Goal: Task Accomplishment & Management: Contribute content

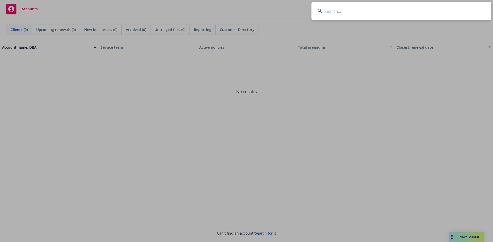
click at [343, 12] on input at bounding box center [401, 11] width 180 height 18
type input "caminar"
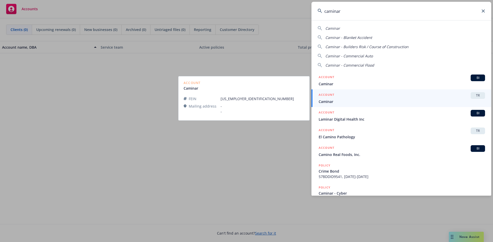
click at [473, 94] on span "TR" at bounding box center [477, 95] width 10 height 5
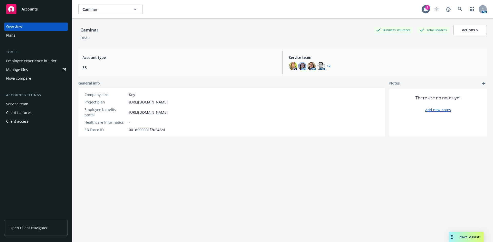
click at [34, 67] on link "Manage files" at bounding box center [36, 70] width 64 height 8
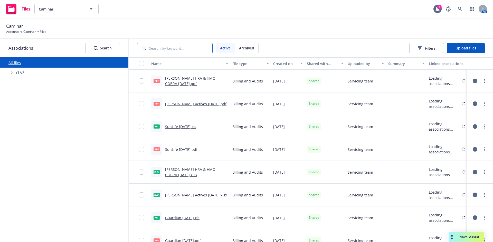
click at [170, 47] on input "Search by keyword..." at bounding box center [175, 48] width 76 height 10
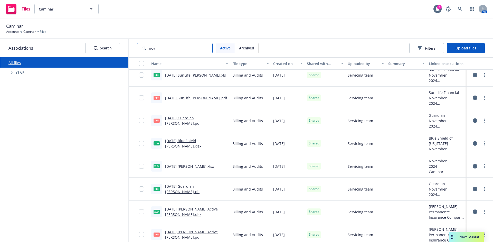
scroll to position [77, 0]
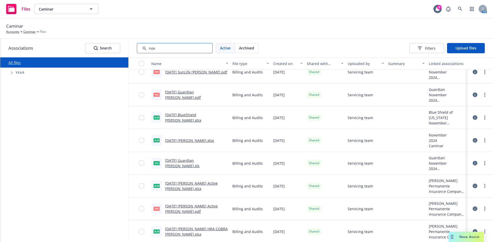
click at [187, 45] on input "Search by keyword..." at bounding box center [175, 48] width 76 height 10
type input "nov ca"
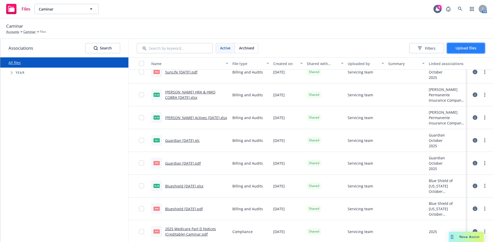
click at [466, 48] on span "Upload files" at bounding box center [465, 48] width 21 height 5
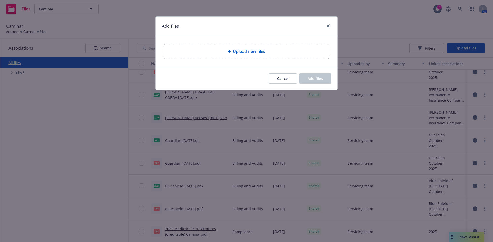
click at [248, 42] on div "Upload new files" at bounding box center [246, 51] width 182 height 31
click at [249, 49] on span "Upload new files" at bounding box center [249, 51] width 32 height 6
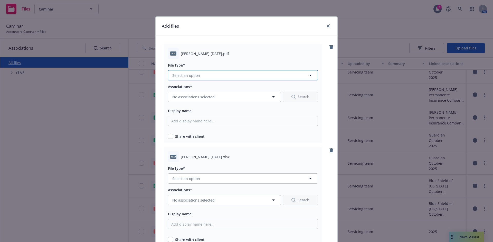
click at [223, 76] on button "Select an option" at bounding box center [243, 75] width 150 height 10
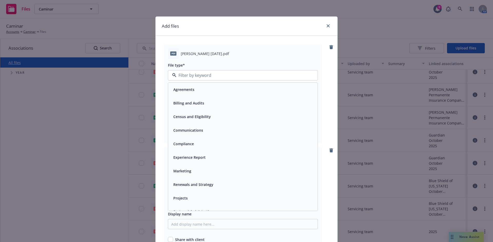
click at [189, 105] on span "Billing and Audits" at bounding box center [188, 103] width 31 height 5
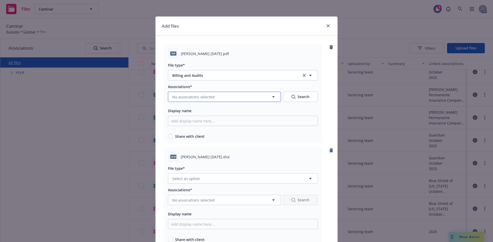
click at [201, 96] on span "No associations selected" at bounding box center [193, 96] width 42 height 5
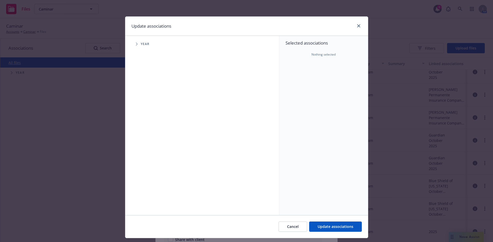
click at [141, 43] on span "Year" at bounding box center [145, 44] width 9 height 3
click at [136, 45] on icon "Tree Example" at bounding box center [137, 44] width 2 height 3
click at [143, 113] on span "Tree Example" at bounding box center [143, 114] width 8 height 8
click at [149, 126] on icon "Tree Example" at bounding box center [150, 125] width 2 height 3
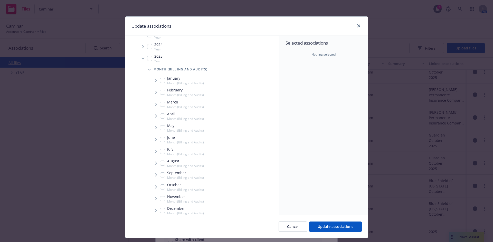
scroll to position [72, 0]
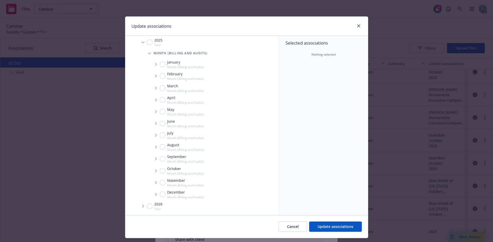
click at [157, 182] on span "Tree Example" at bounding box center [156, 183] width 8 height 8
checkbox input "true"
click at [169, 193] on span "Carrier" at bounding box center [173, 193] width 15 height 3
click at [162, 193] on span "Tree Example" at bounding box center [162, 194] width 8 height 8
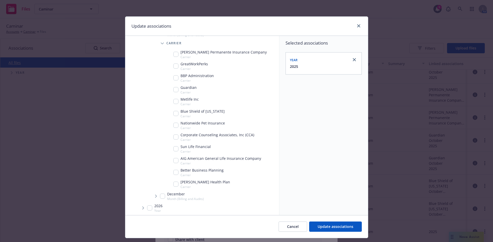
scroll to position [224, 0]
click at [175, 182] on input "Tree Example" at bounding box center [175, 182] width 5 height 5
checkbox input "true"
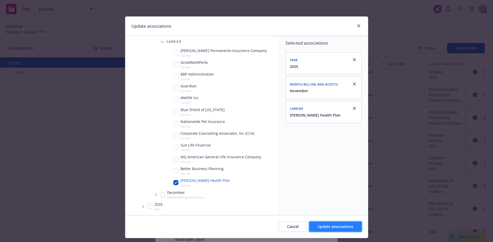
click at [332, 225] on span "Update associations" at bounding box center [335, 227] width 36 height 5
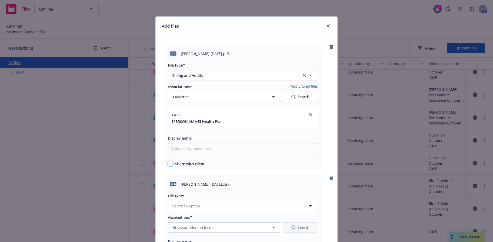
click at [171, 164] on input "checkbox" at bounding box center [170, 163] width 5 height 5
checkbox input "true"
click at [307, 86] on link "Apply to all files" at bounding box center [303, 87] width 27 height 6
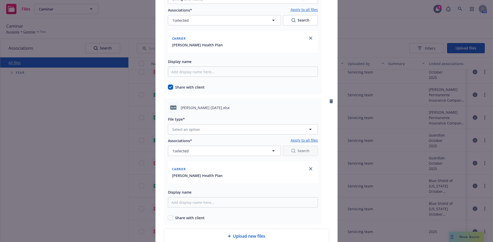
scroll to position [77, 0]
click at [204, 128] on button "Select an option" at bounding box center [243, 129] width 150 height 10
click at [187, 153] on div "Billing and Audits" at bounding box center [242, 157] width 149 height 14
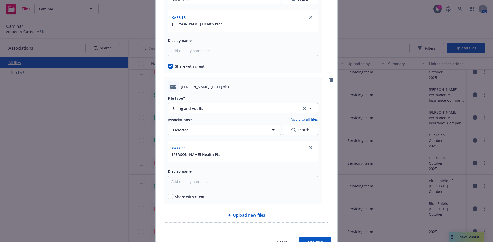
scroll to position [126, 0]
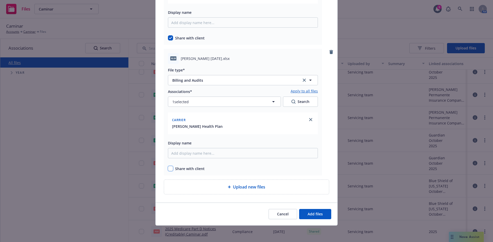
click at [169, 169] on input "checkbox" at bounding box center [170, 168] width 5 height 5
checkbox input "true"
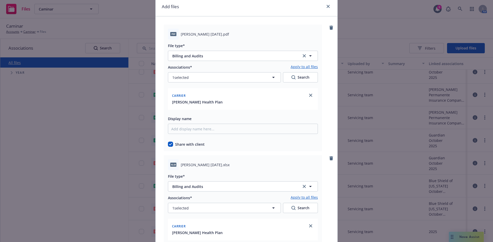
scroll to position [0, 0]
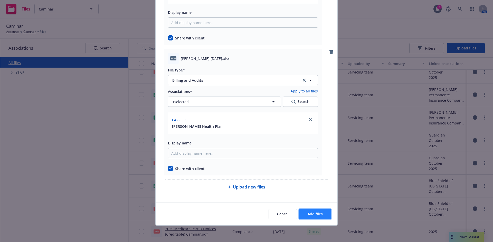
click at [312, 216] on span "Add files" at bounding box center [314, 214] width 15 height 5
